Goal: Information Seeking & Learning: Learn about a topic

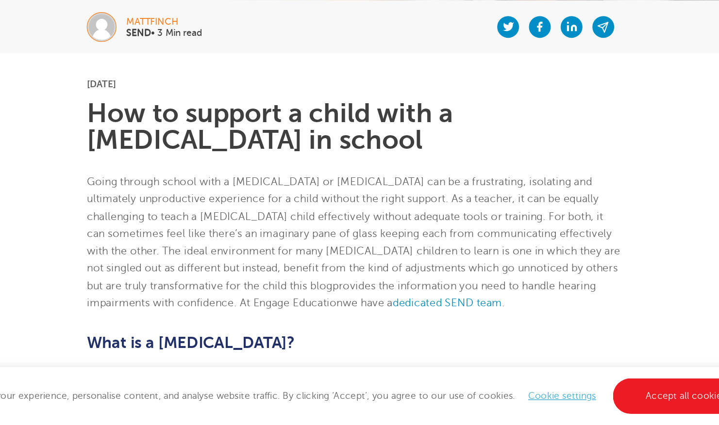
scroll to position [115, 0]
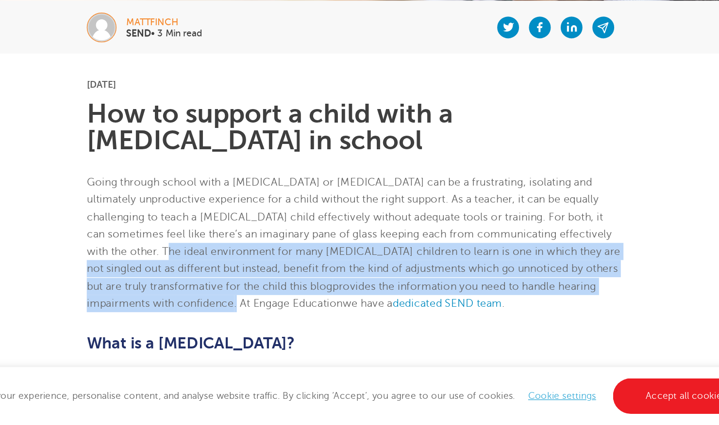
drag, startPoint x: 203, startPoint y: 296, endPoint x: 273, endPoint y: 331, distance: 78.1
type textarea "he ideal environment for many [MEDICAL_DATA] children to learn is one in which …"
click at [273, 331] on p "Going through school with a [MEDICAL_DATA] or [MEDICAL_DATA] can be a frustrati…" at bounding box center [359, 292] width 394 height 102
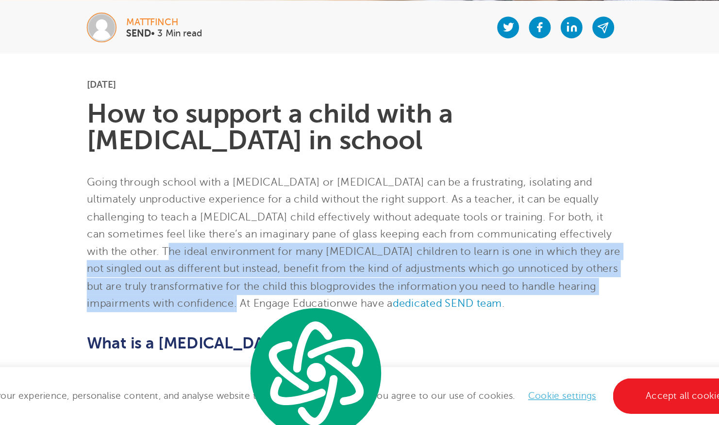
copy p "he ideal environment for many [MEDICAL_DATA] children to learn is one in which …"
drag, startPoint x: 199, startPoint y: 298, endPoint x: 277, endPoint y: 334, distance: 86.0
click at [277, 334] on p "Going through school with a [MEDICAL_DATA] or [MEDICAL_DATA] can be a frustrati…" at bounding box center [359, 292] width 394 height 102
copy p "The ideal environment for many [MEDICAL_DATA] children to learn is one in which…"
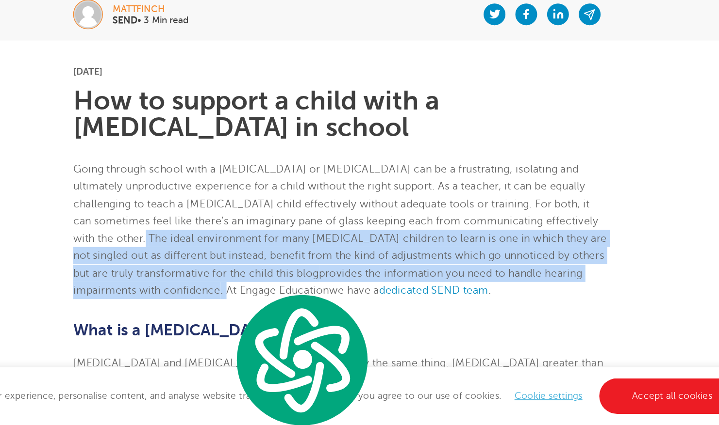
scroll to position [179, 0]
